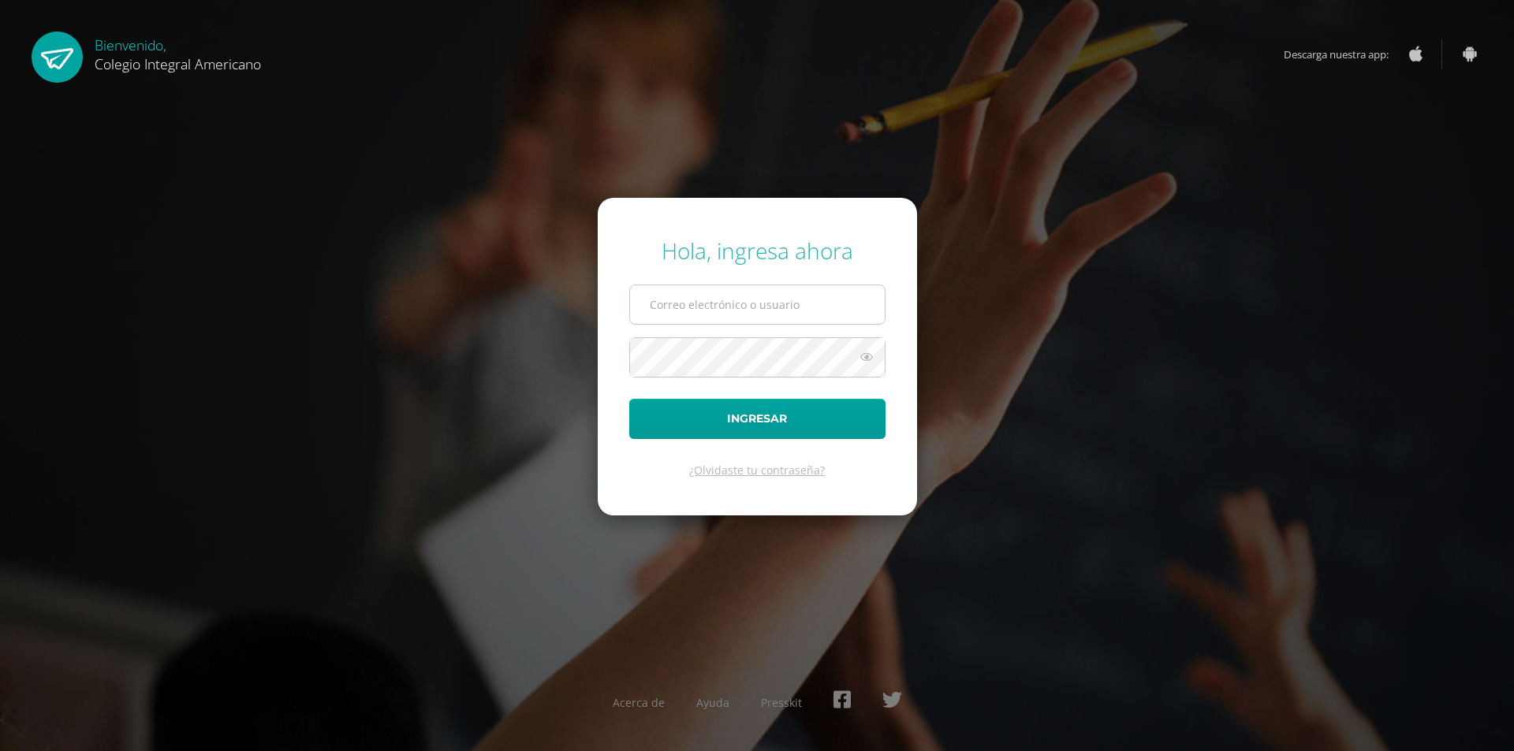
click at [703, 307] on input "text" at bounding box center [757, 304] width 255 height 39
type input "17LD16m1@CIA.edoo.io"
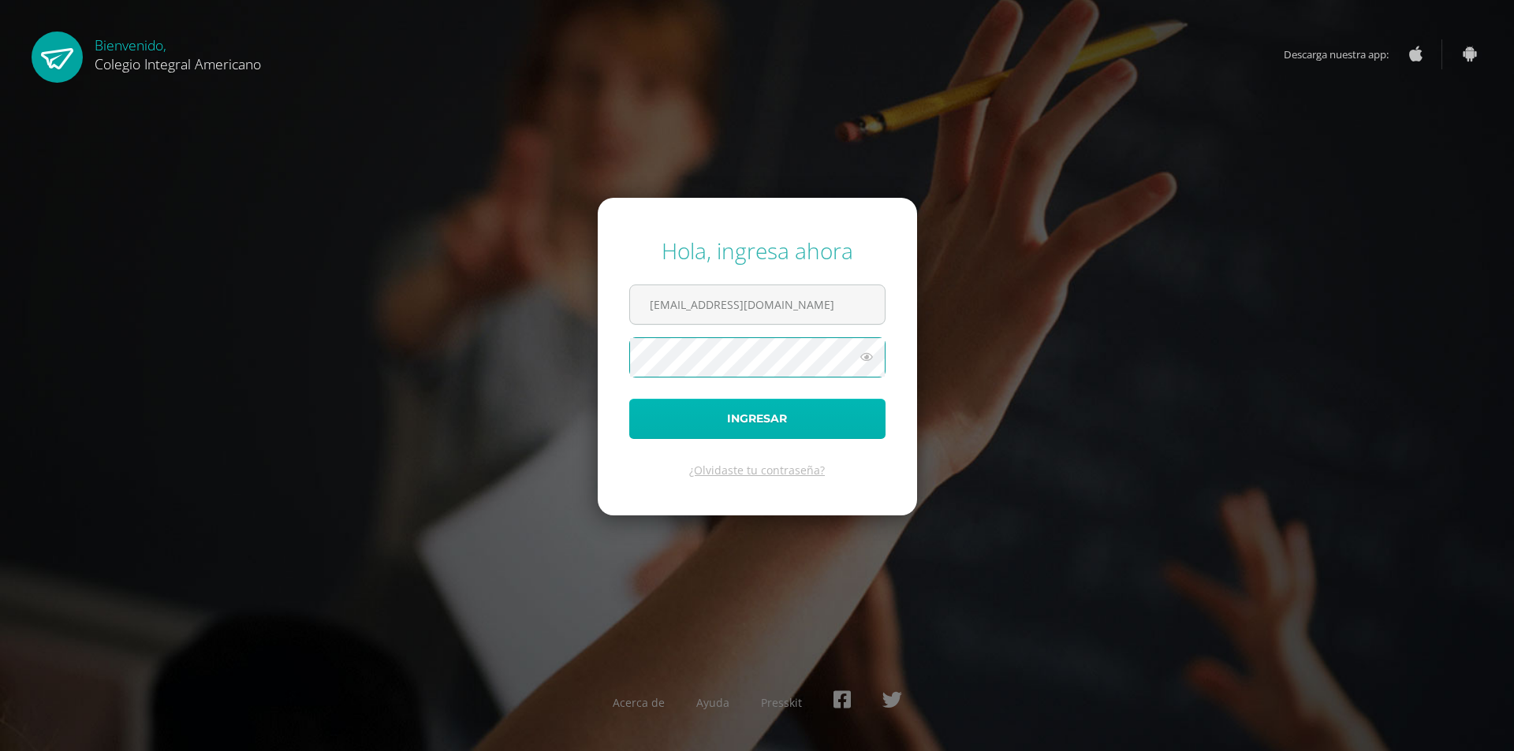
click at [787, 408] on button "Ingresar" at bounding box center [757, 419] width 256 height 40
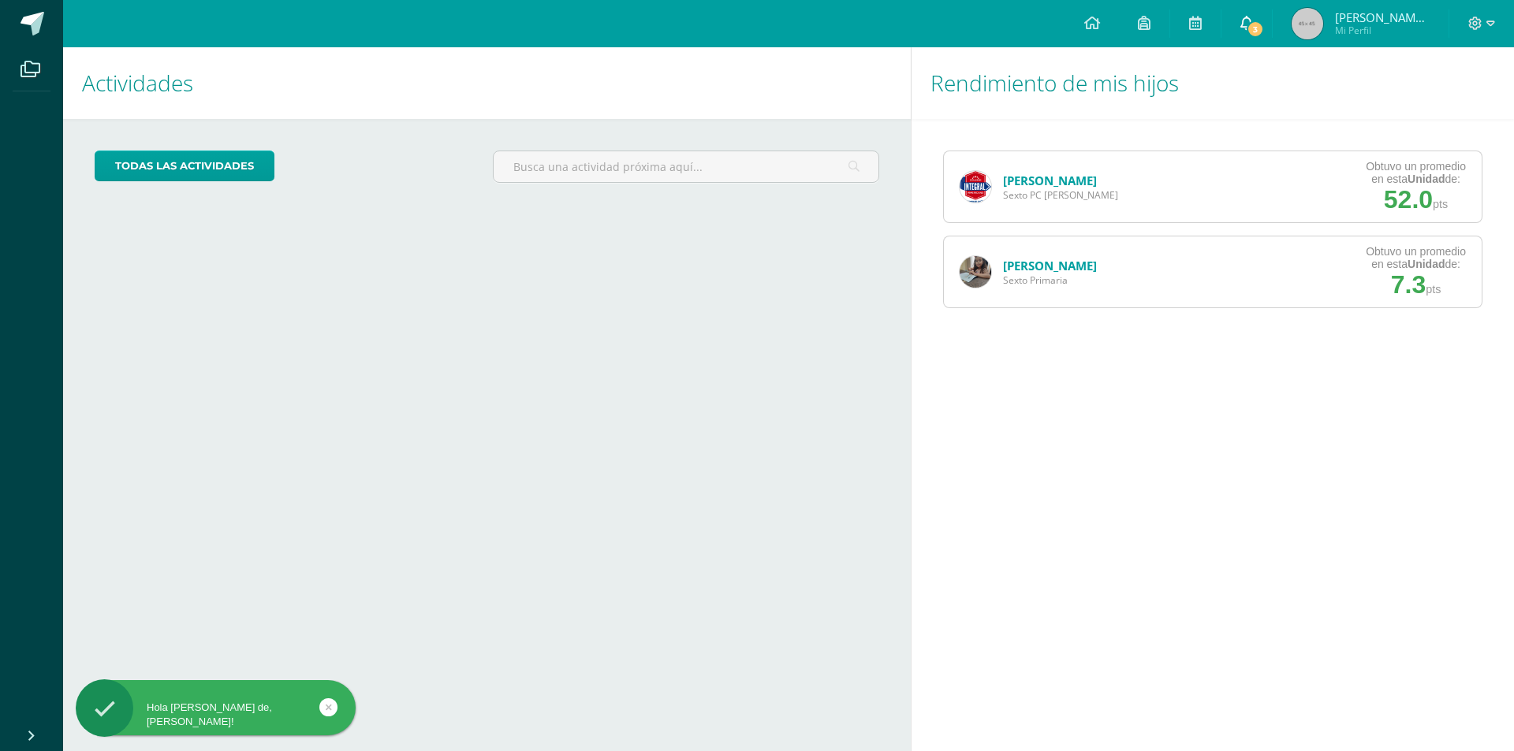
click at [1264, 25] on span "3" at bounding box center [1255, 29] width 17 height 17
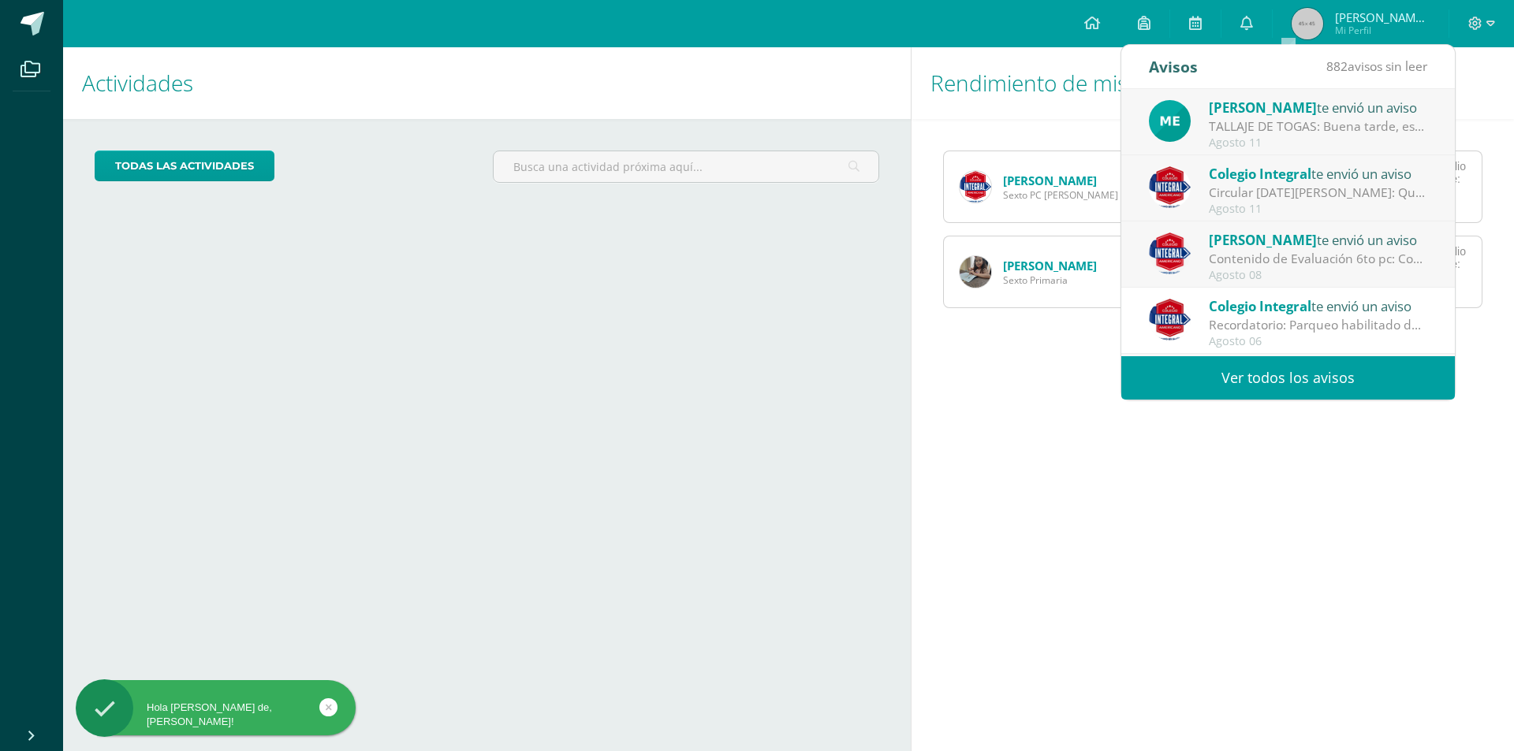
scroll to position [79, 0]
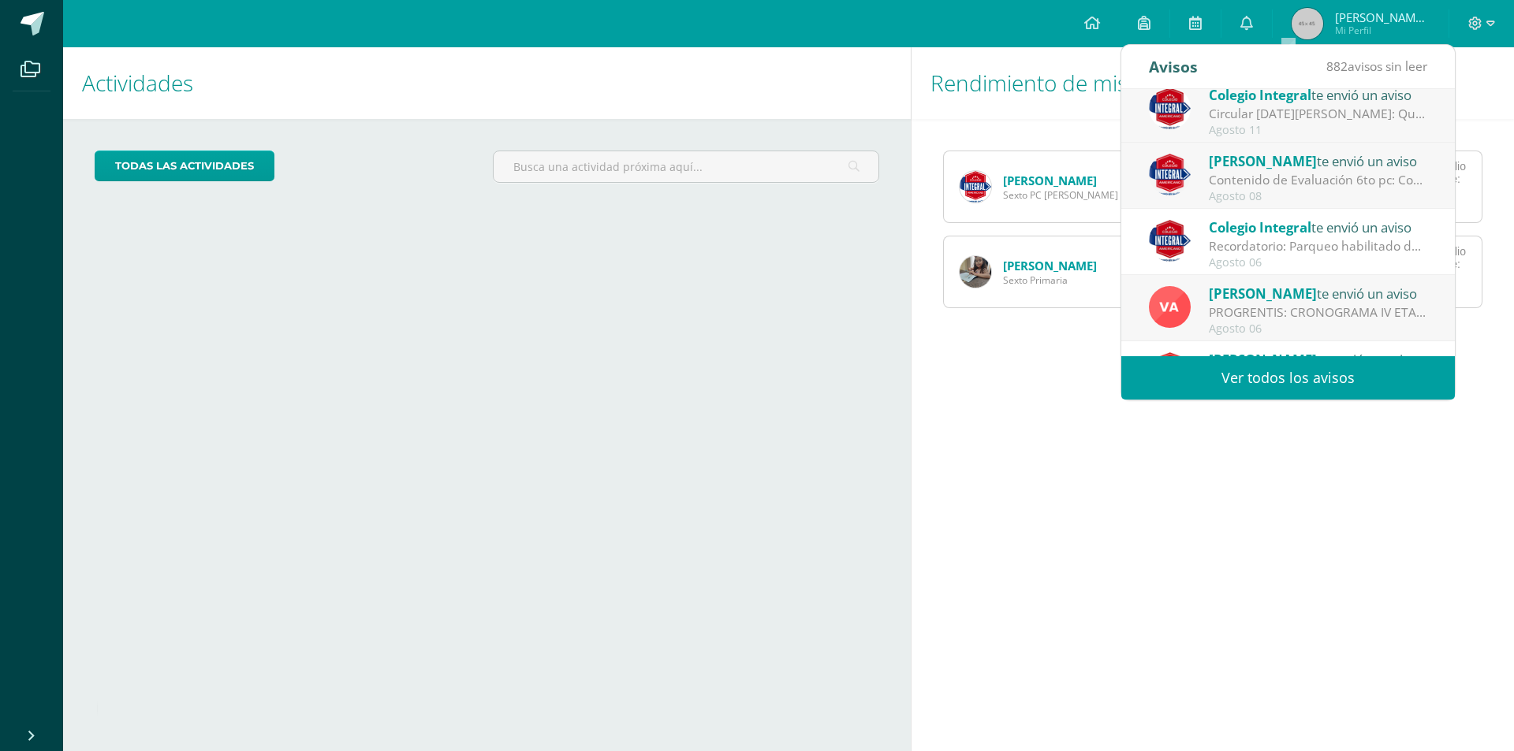
click at [1248, 191] on div "Agosto 08" at bounding box center [1318, 196] width 219 height 13
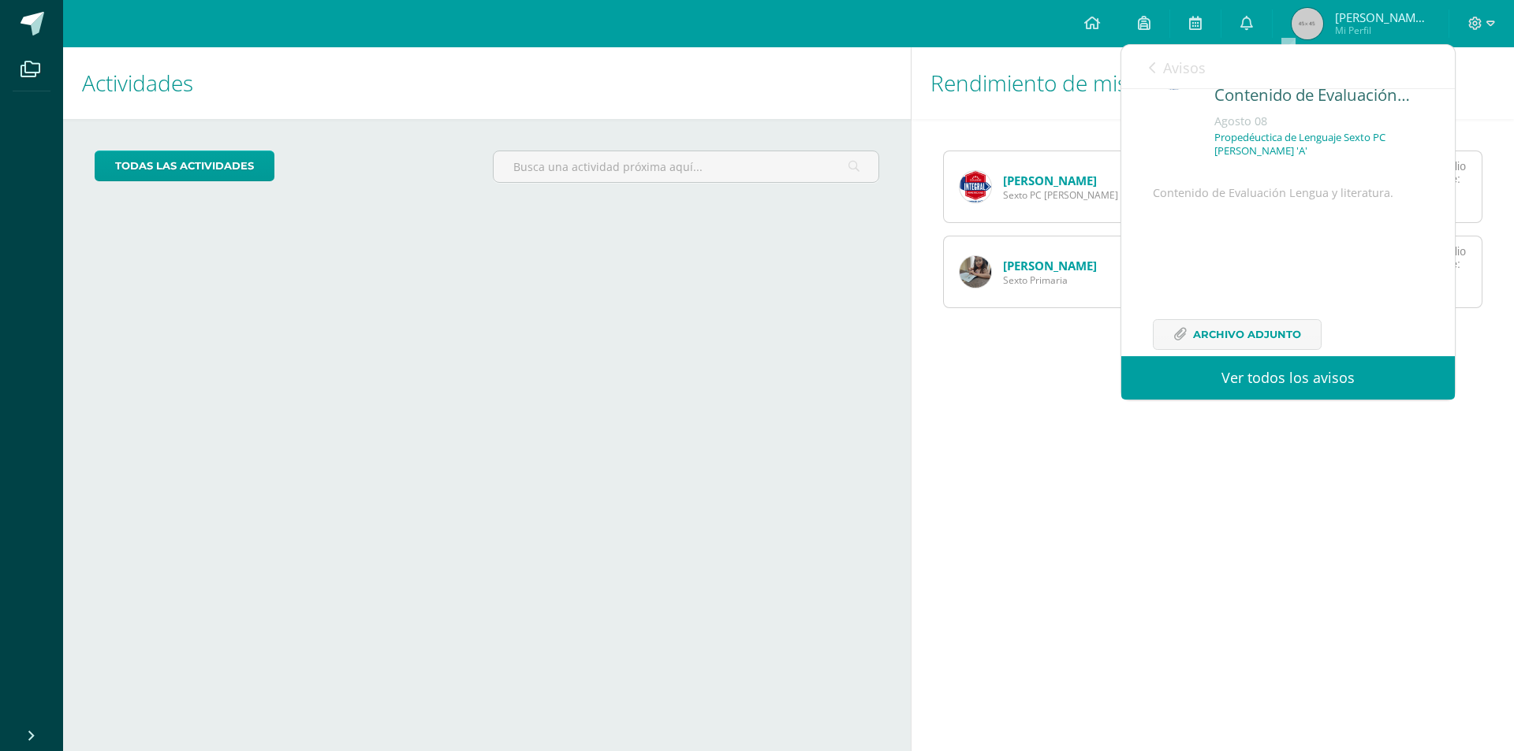
scroll to position [128, 0]
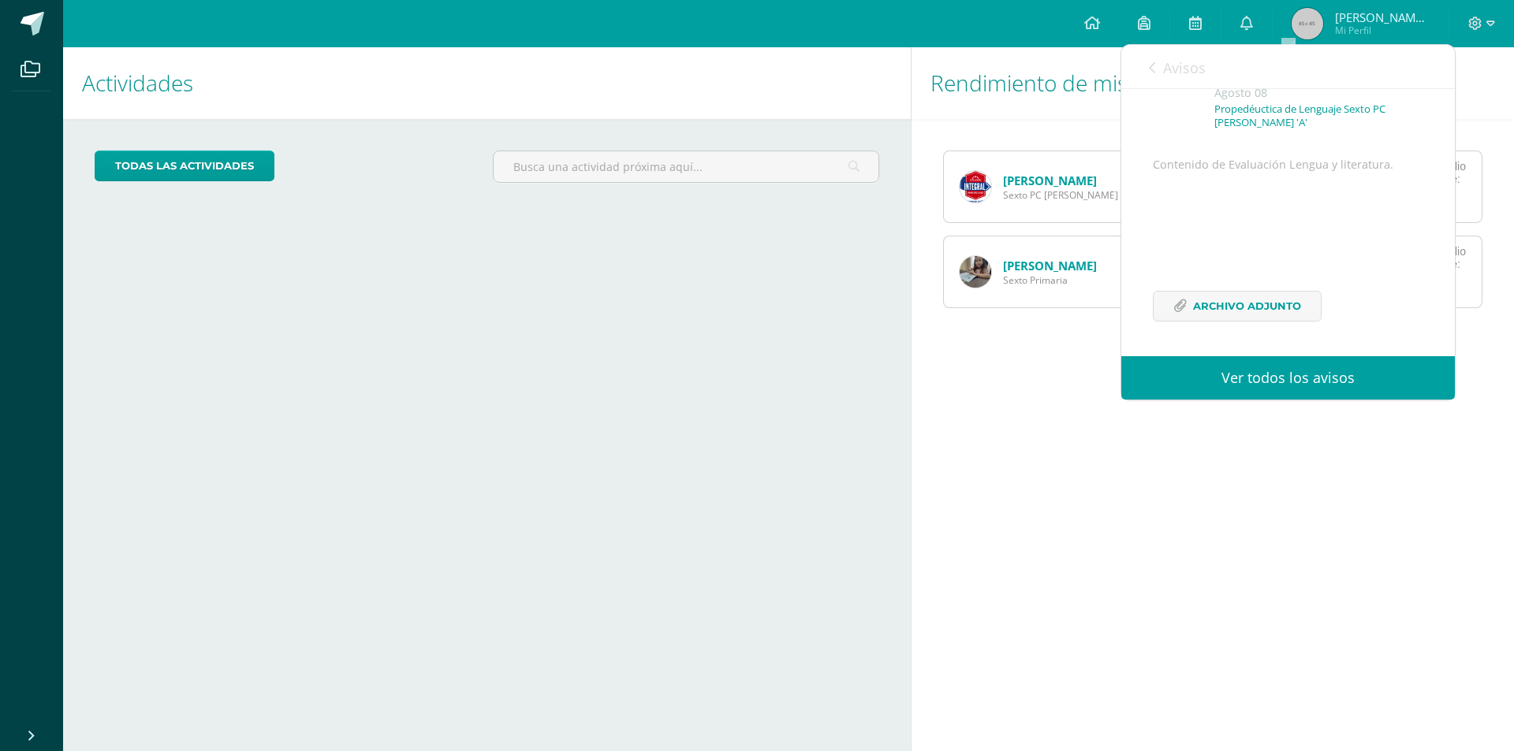
click at [1150, 68] on icon at bounding box center [1152, 68] width 6 height 13
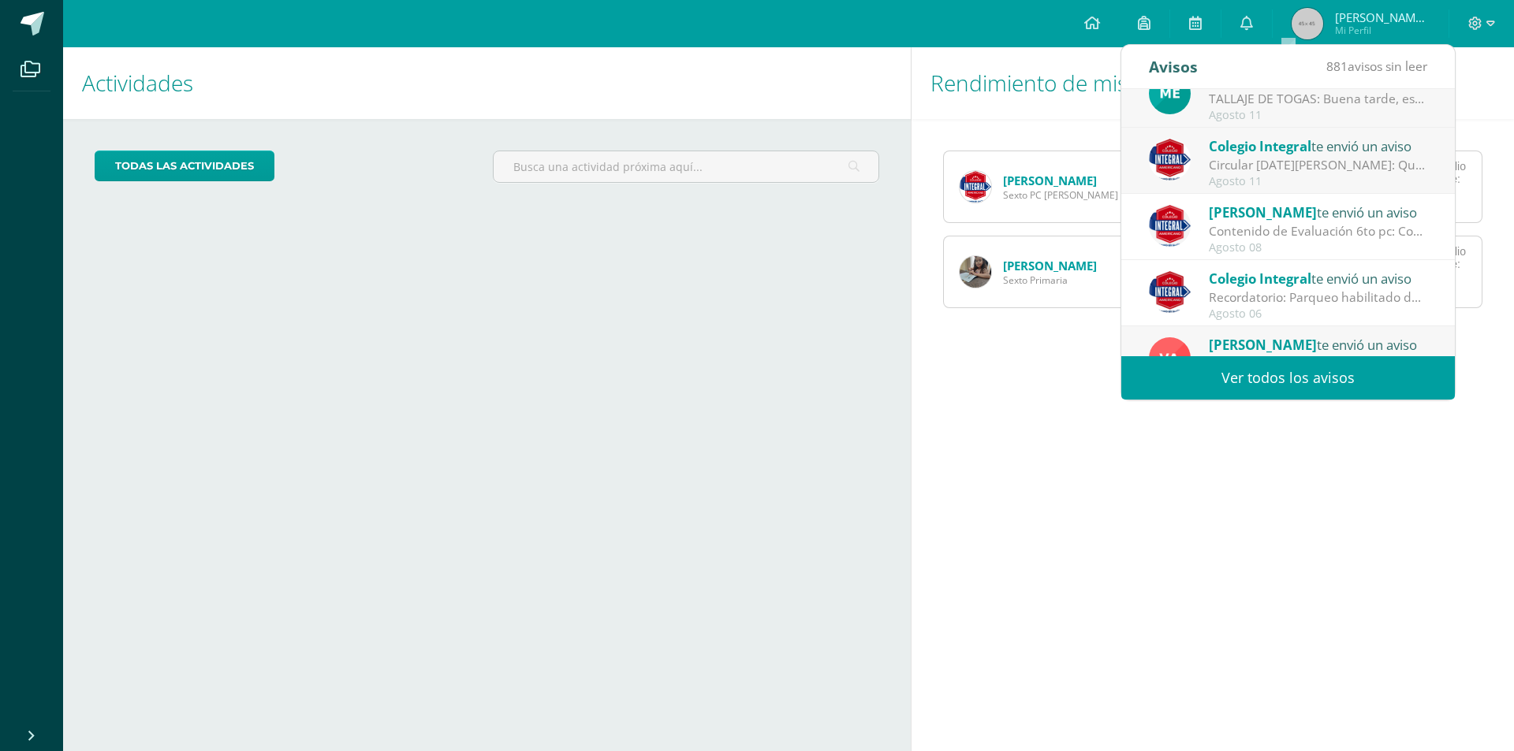
scroll to position [0, 0]
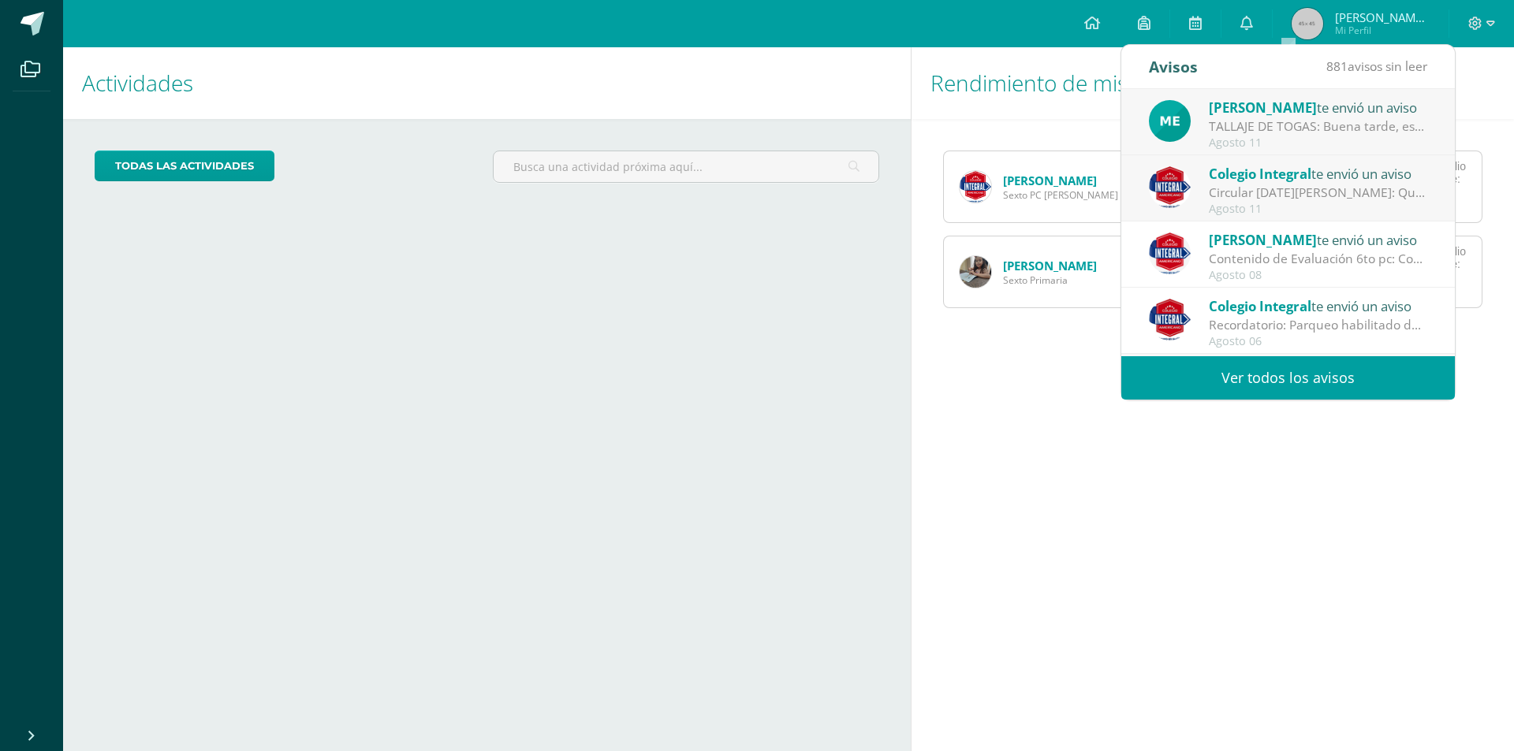
click at [1262, 196] on div "Circular [DATE][PERSON_NAME]: Querida comunidad educativa, te trasladamos este …" at bounding box center [1318, 193] width 219 height 18
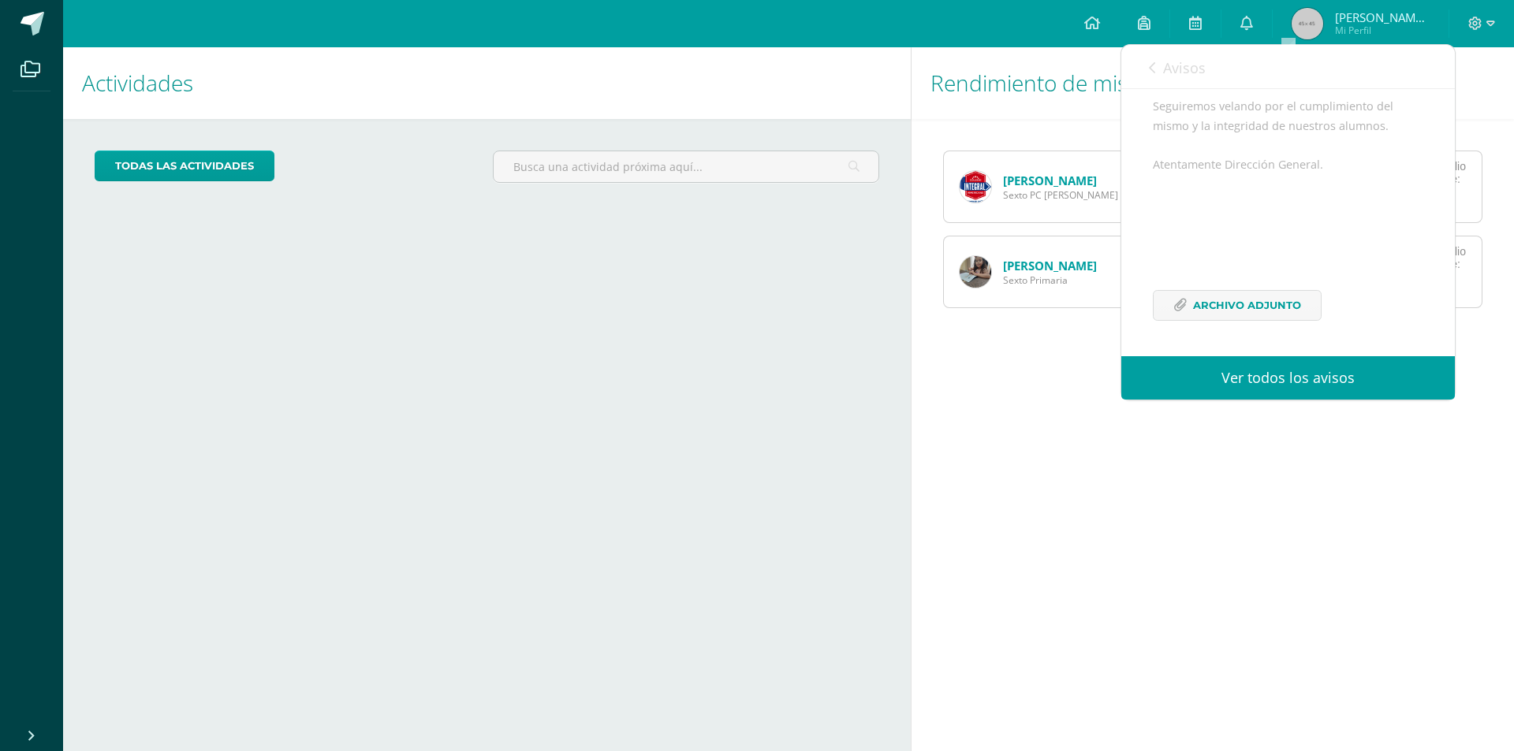
scroll to position [288, 0]
click at [1276, 304] on span "Archivo Adjunto" at bounding box center [1247, 305] width 108 height 29
click at [1151, 65] on icon at bounding box center [1152, 68] width 6 height 13
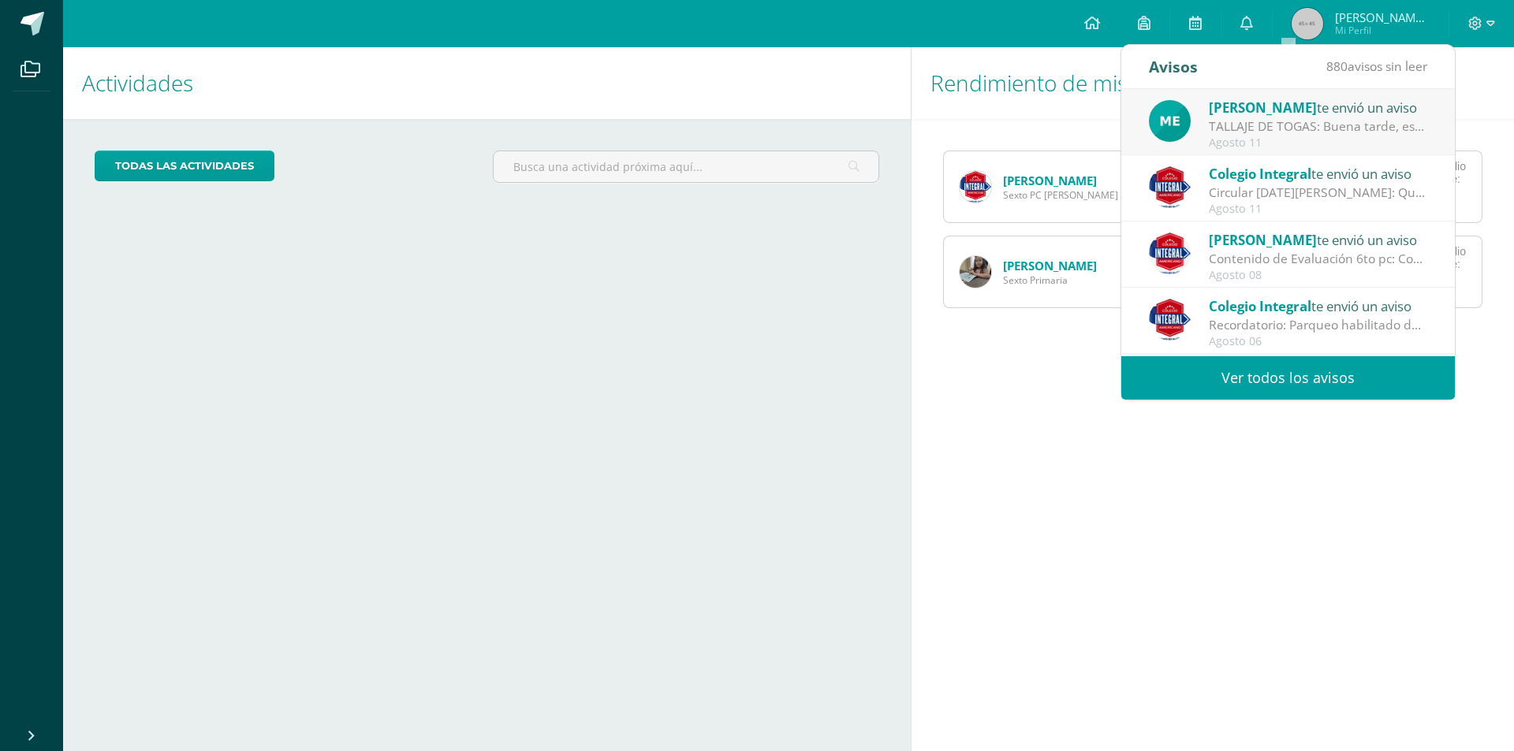
click at [1261, 119] on div "TALLAJE DE TOGAS: Buena tarde, estimados padres de familia, es un gusto saludar…" at bounding box center [1318, 126] width 219 height 18
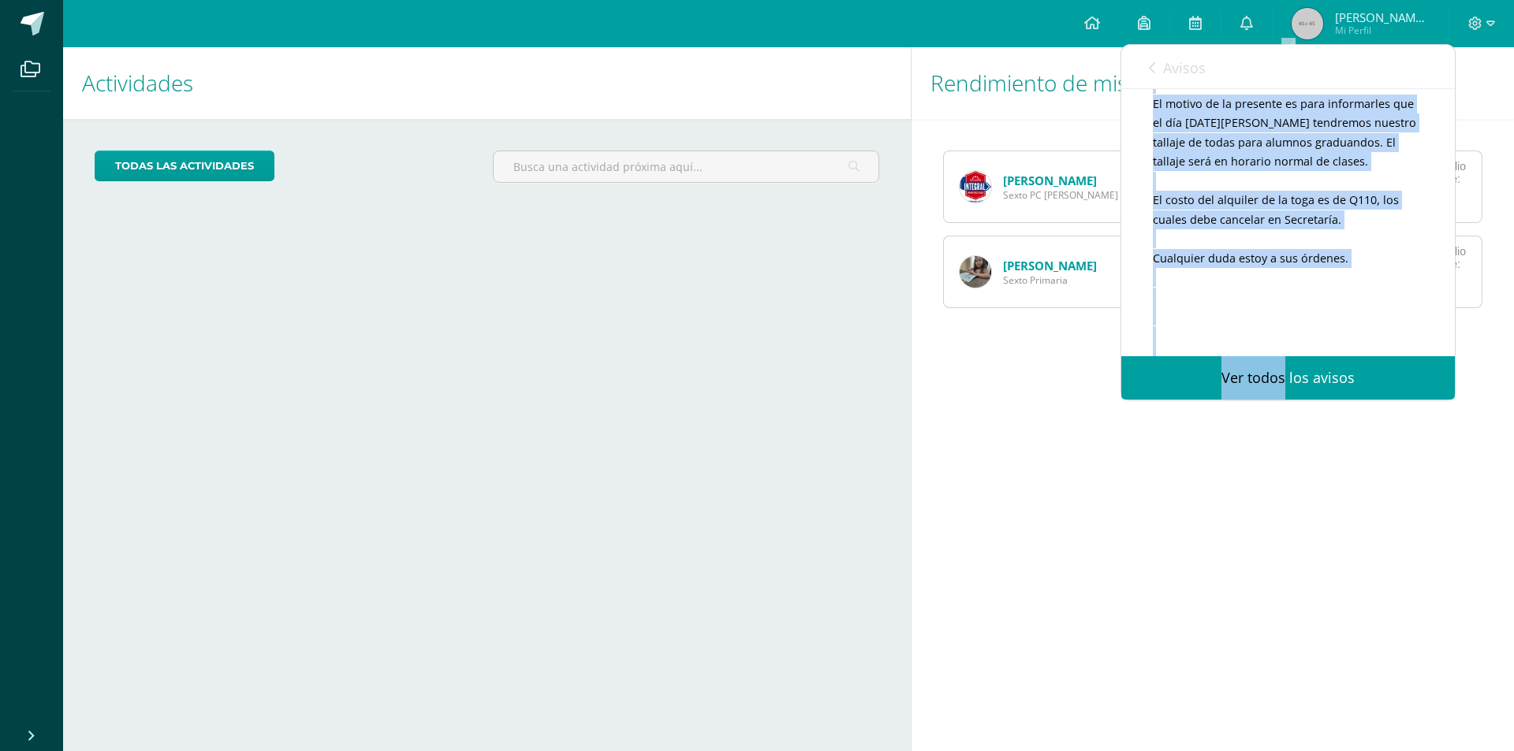
scroll to position [296, 0]
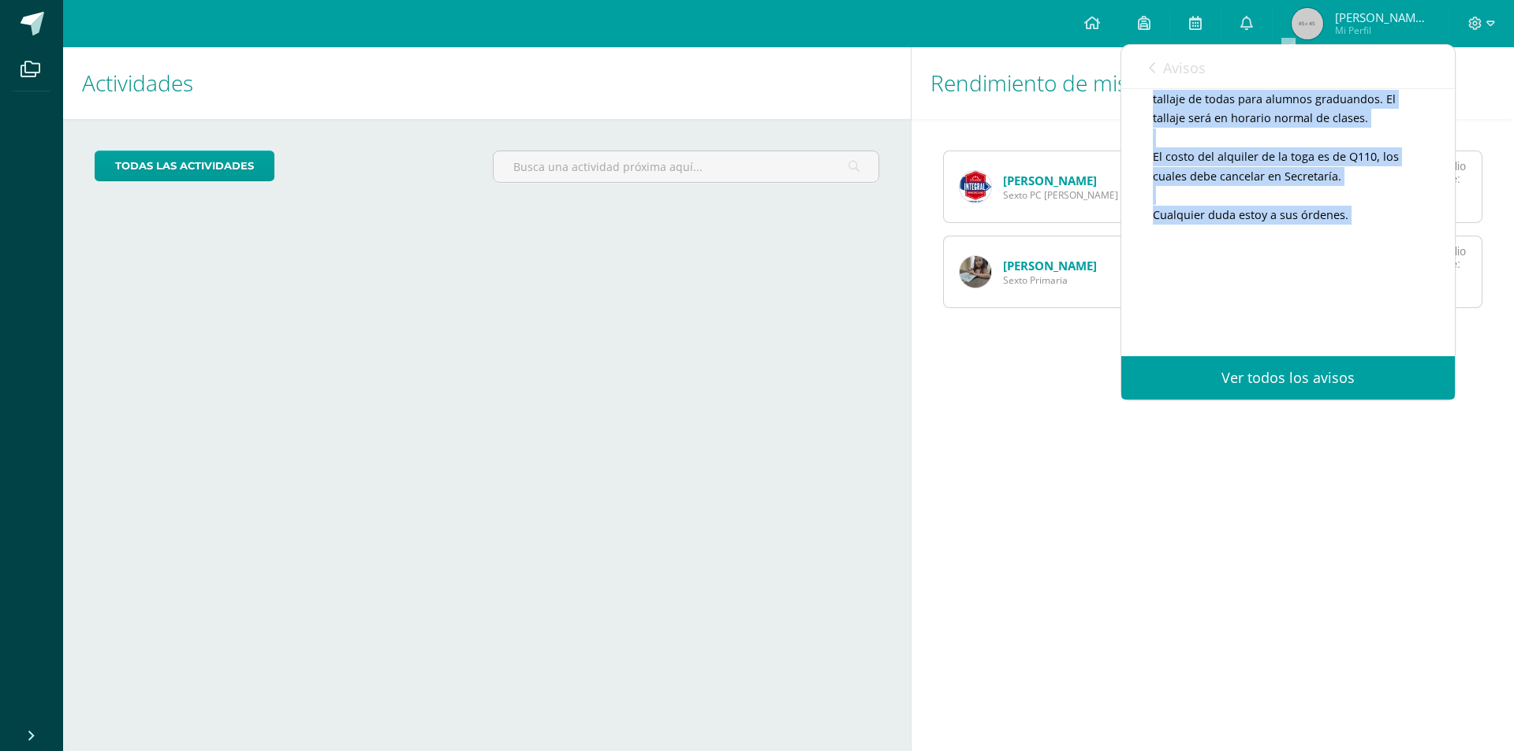
drag, startPoint x: 1154, startPoint y: 255, endPoint x: 1262, endPoint y: 229, distance: 111.9
click at [1262, 229] on div "Buena tarde, estimados padres de familia, es un gusto saludarles. El motivo de …" at bounding box center [1288, 167] width 270 height 348
copy div "Buena tarde, estimados padres de familia, es un gusto saludarles. El motivo de …"
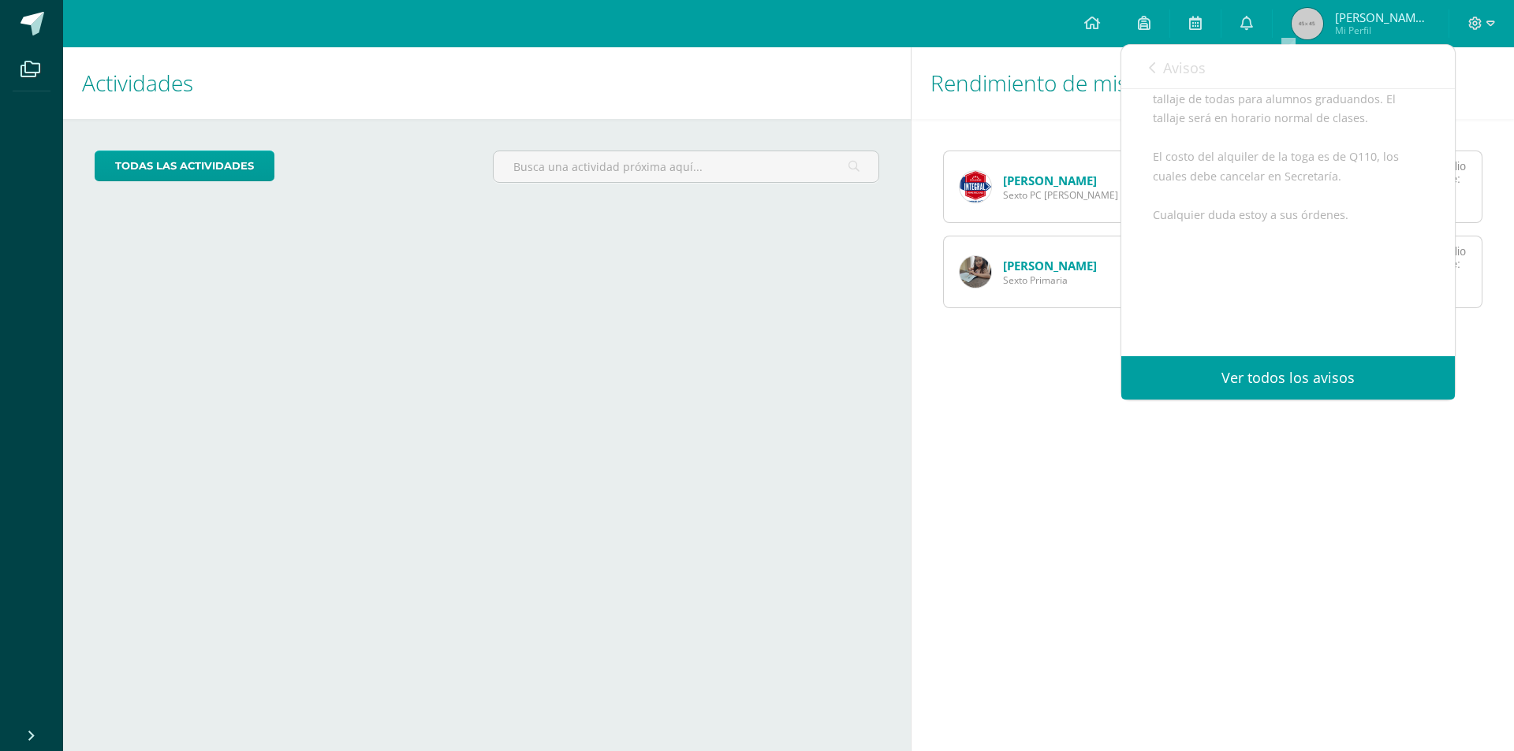
click at [1152, 65] on icon at bounding box center [1152, 68] width 6 height 13
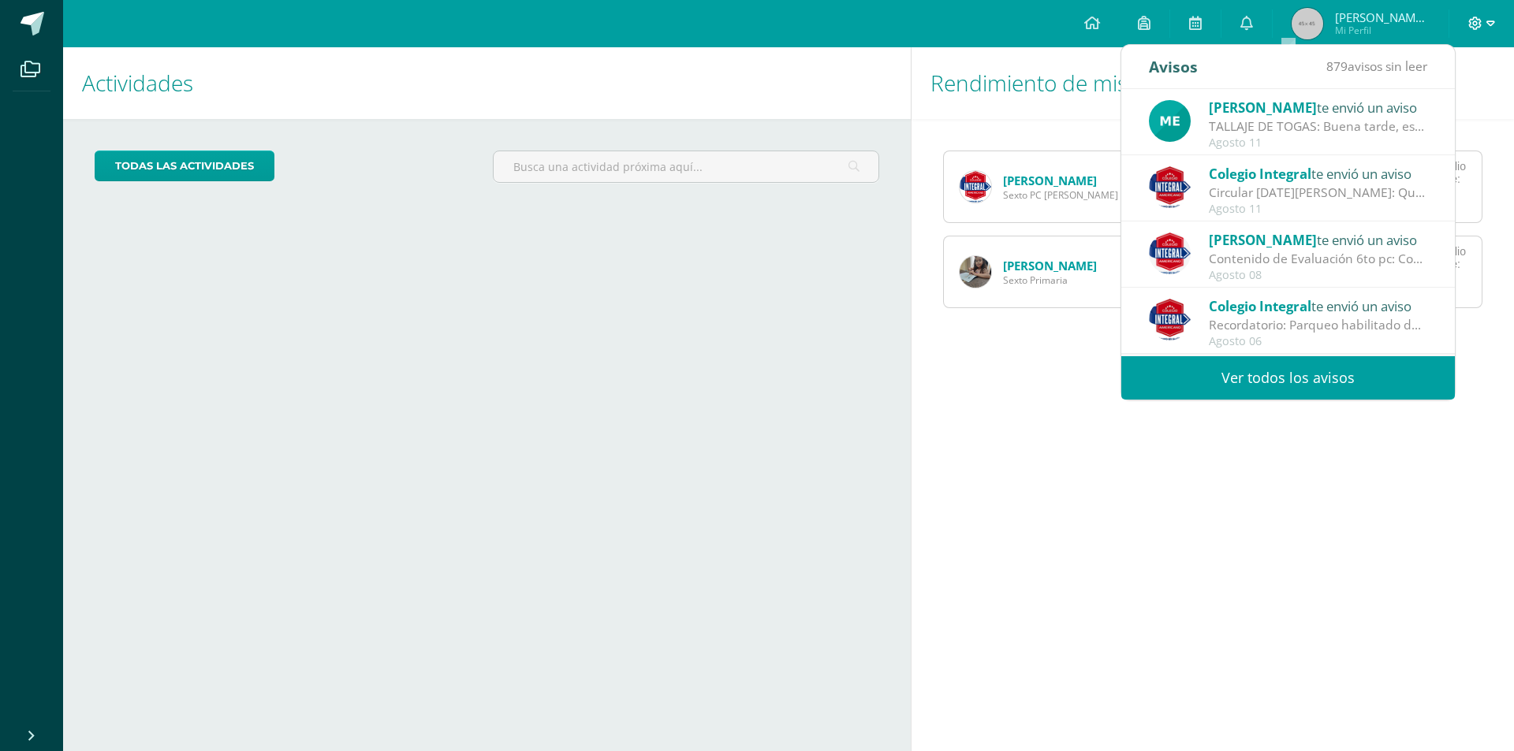
click at [1491, 17] on icon at bounding box center [1490, 24] width 9 height 14
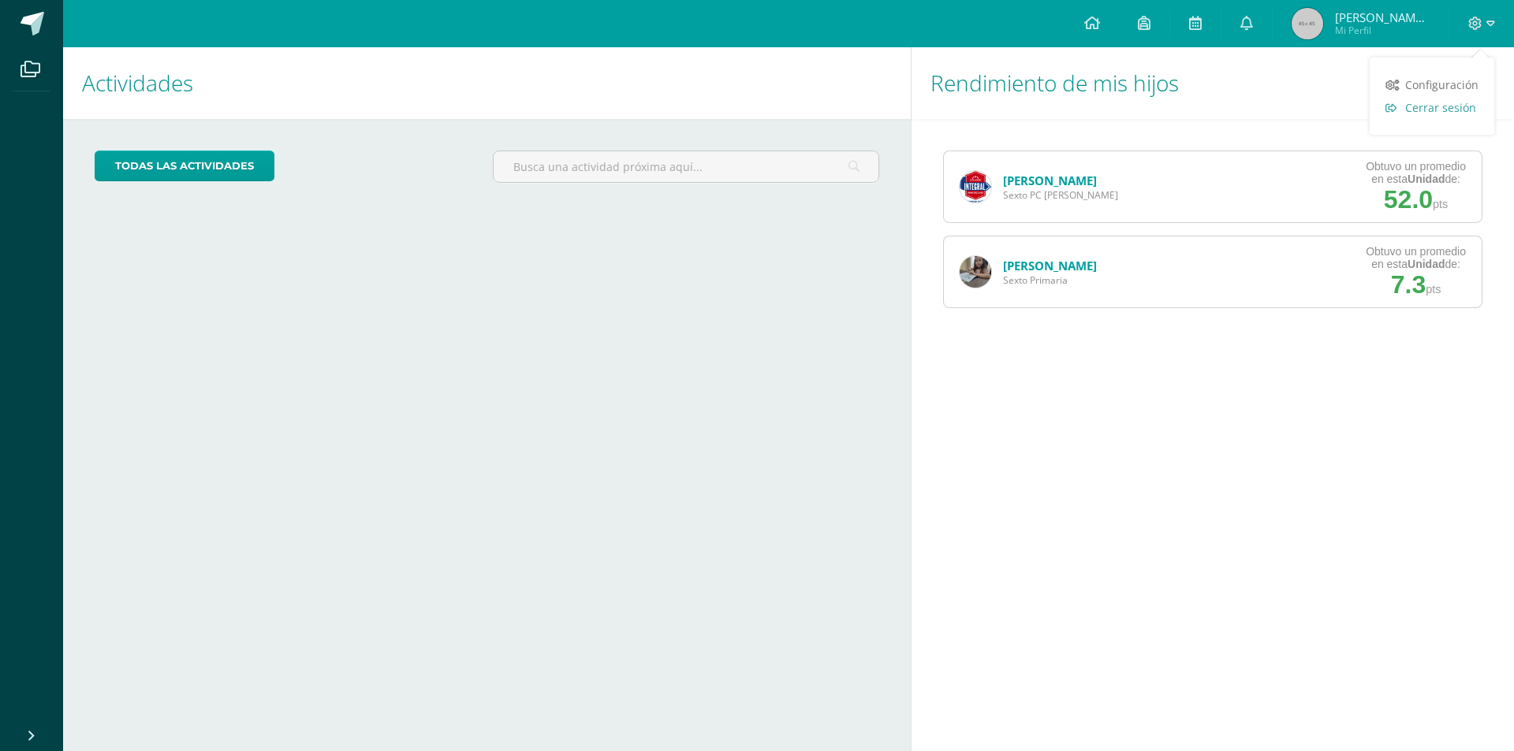
click at [1439, 110] on span "Cerrar sesión" at bounding box center [1440, 107] width 71 height 15
